Goal: Task Accomplishment & Management: Complete application form

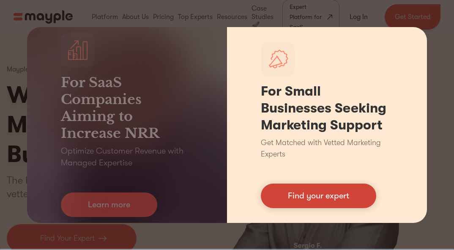
click at [315, 192] on link "Find your expert" at bounding box center [318, 195] width 115 height 25
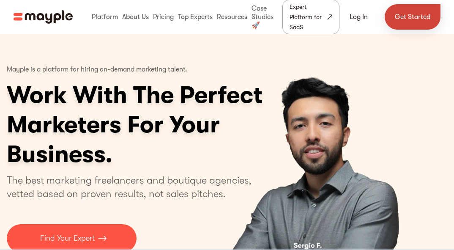
click at [404, 16] on link "Get Started" at bounding box center [413, 16] width 56 height 25
